Goal: Information Seeking & Learning: Find specific fact

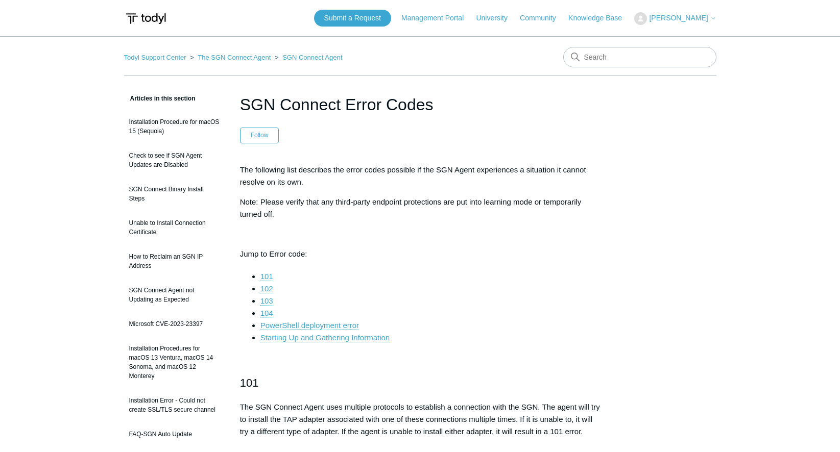
click at [267, 312] on link "104" at bounding box center [266, 313] width 13 height 9
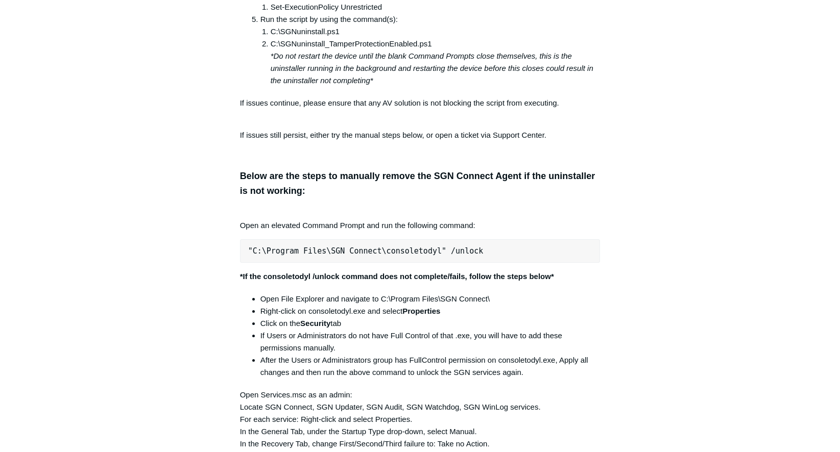
scroll to position [1993, 0]
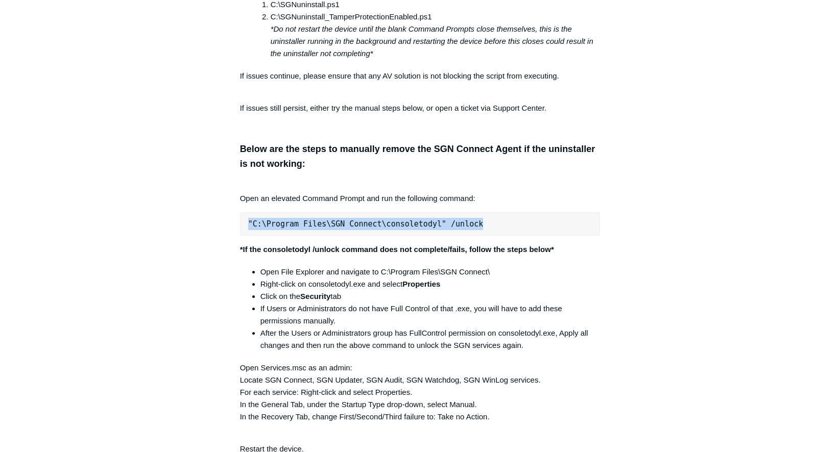
drag, startPoint x: 487, startPoint y: 224, endPoint x: 237, endPoint y: 228, distance: 249.7
click at [237, 228] on article "SGN Connect Error Codes Follow Not yet followed by anyone The following list de…" at bounding box center [420, 283] width 391 height 4366
copy pre ""C:\Program Files\SGN Connect\consoletodyl" /unlock"
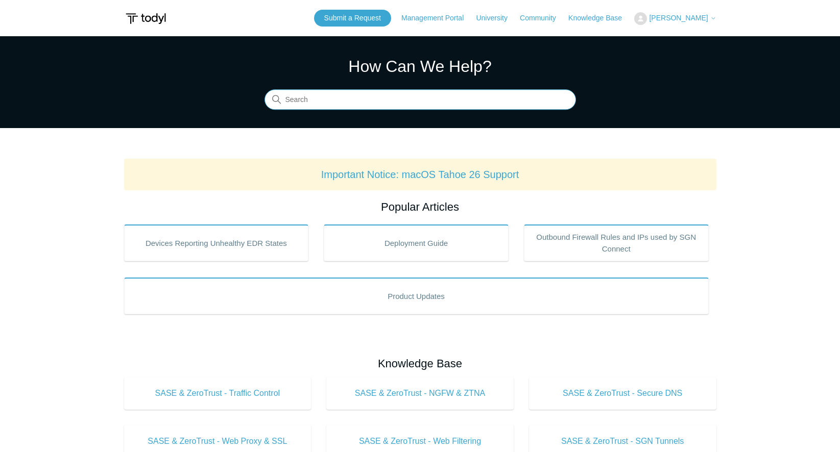
click at [349, 98] on input "Search" at bounding box center [419, 100] width 311 height 20
type input "can't register"
click at [309, 99] on input "Search" at bounding box center [419, 100] width 311 height 20
drag, startPoint x: 305, startPoint y: 100, endPoint x: 242, endPoint y: 100, distance: 63.3
click at [242, 100] on section "How Can We Help? Search There are no matching results in this help center. Sele…" at bounding box center [420, 82] width 840 height 92
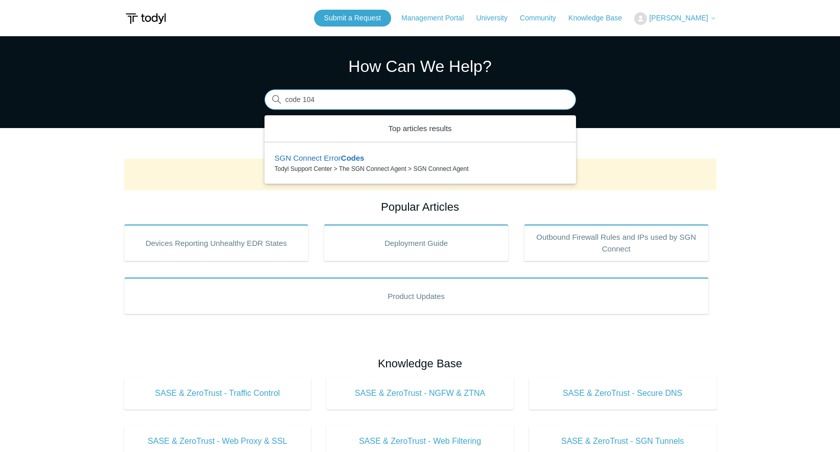
type input "code 104"
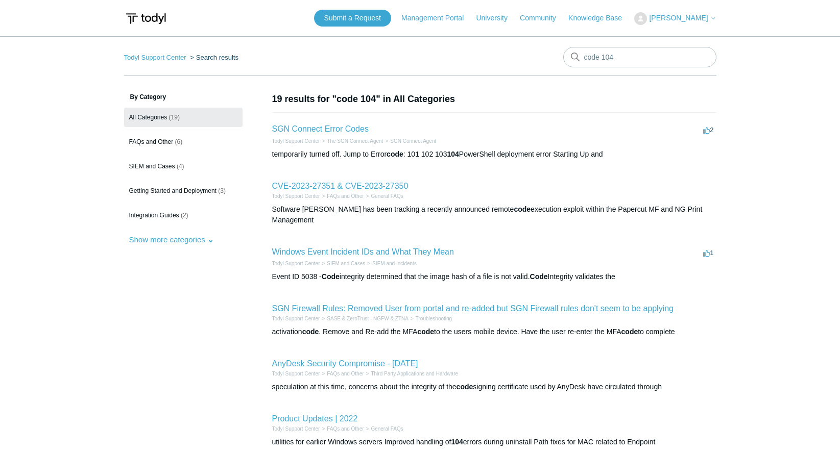
click at [330, 134] on h2 "SGN Connect Error Codes" at bounding box center [320, 129] width 97 height 12
click at [328, 128] on link "SGN Connect Error Codes" at bounding box center [320, 129] width 97 height 9
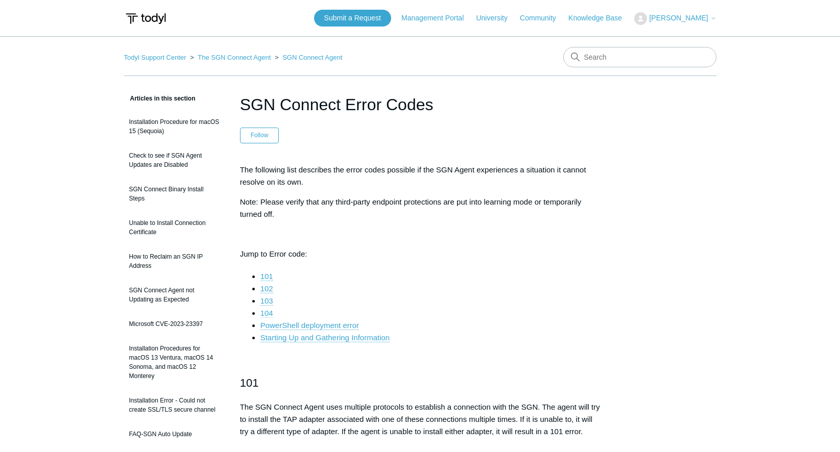
click at [268, 315] on link "104" at bounding box center [266, 313] width 13 height 9
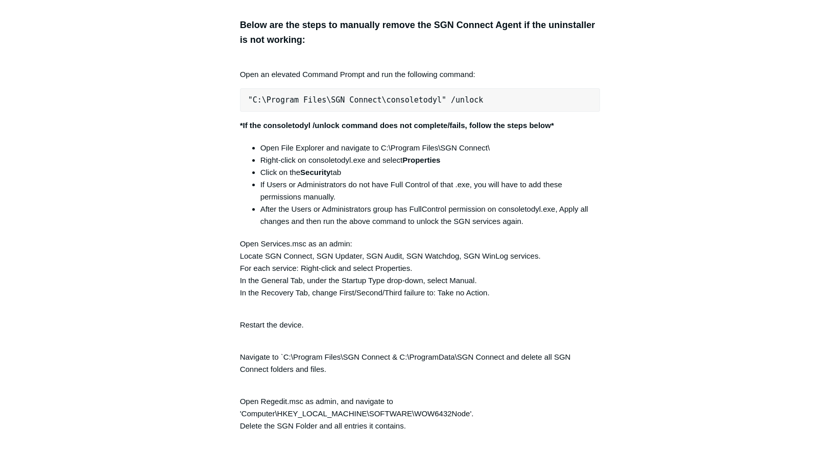
scroll to position [2117, 0]
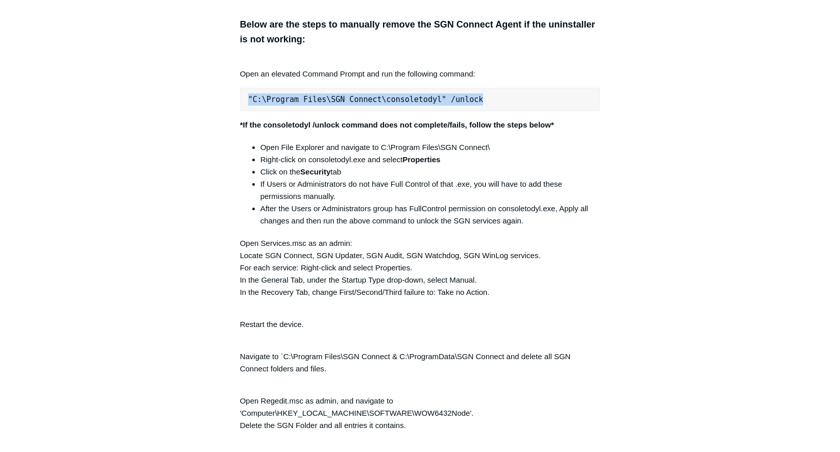
drag, startPoint x: 487, startPoint y: 99, endPoint x: 245, endPoint y: 98, distance: 242.5
click at [245, 98] on pre ""C:\Program Files\SGN Connect\consoletodyl" /unlock" at bounding box center [420, 99] width 360 height 23
copy pre ""C:\Program Files\SGN Connect\consoletodyl" /unlock"
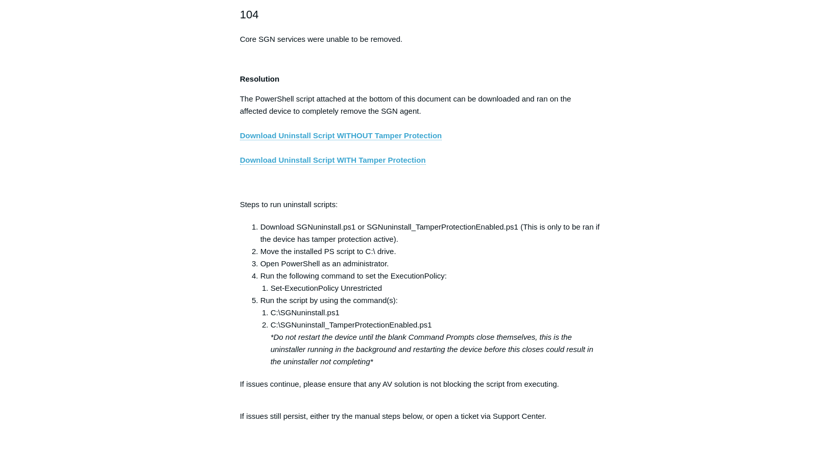
scroll to position [1683, 0]
